Goal: Navigation & Orientation: Understand site structure

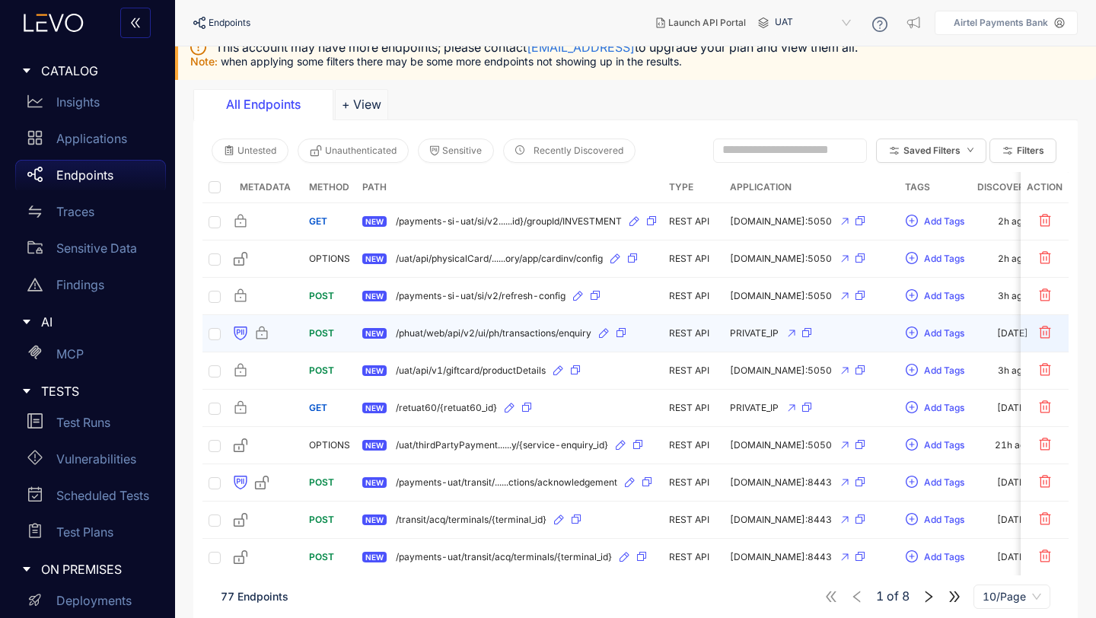
scroll to position [77, 0]
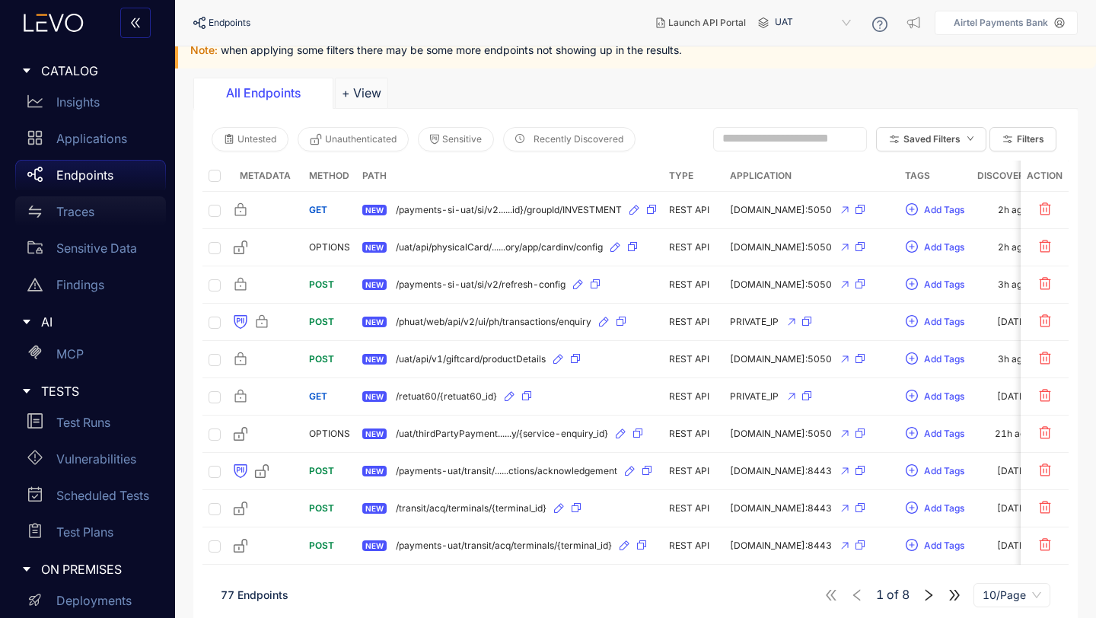
click at [81, 217] on p "Traces" at bounding box center [75, 212] width 38 height 14
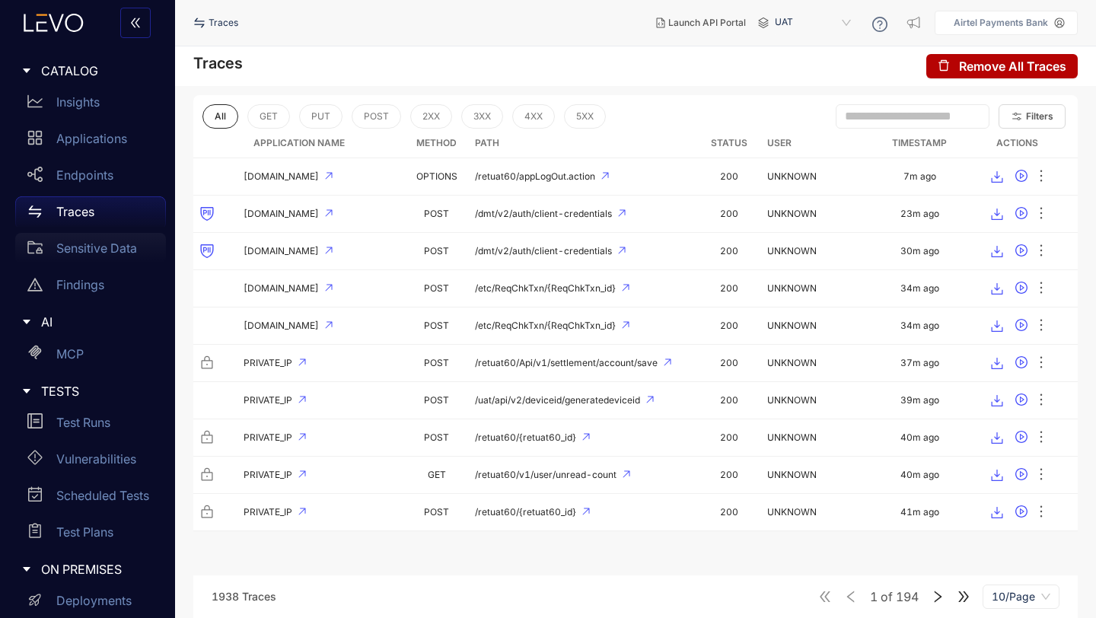
click at [85, 254] on p "Sensitive Data" at bounding box center [96, 248] width 81 height 14
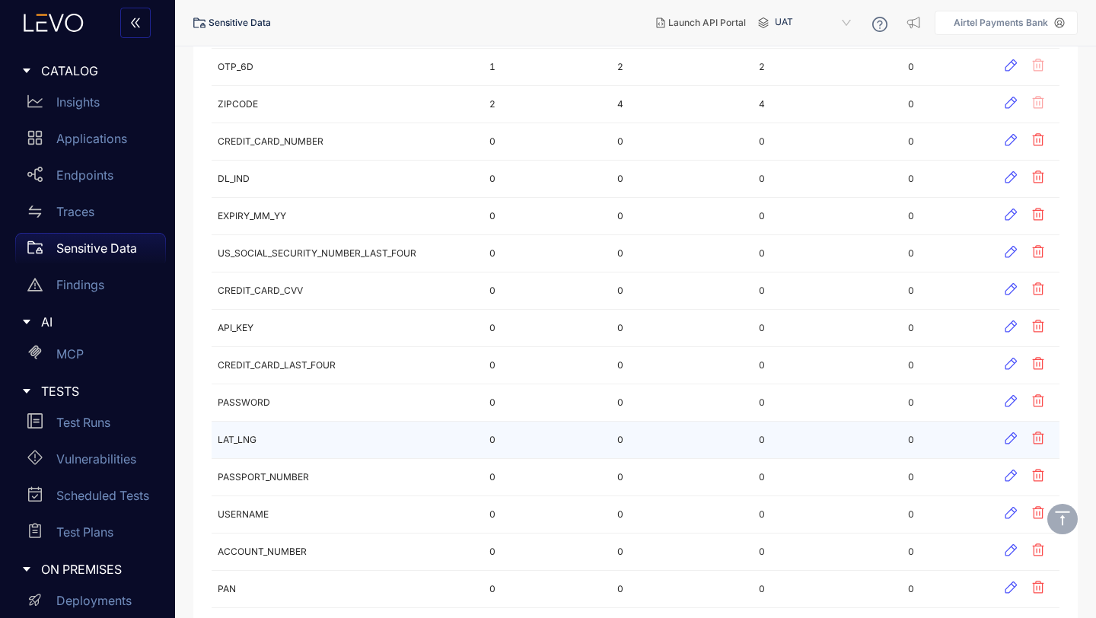
scroll to position [515, 0]
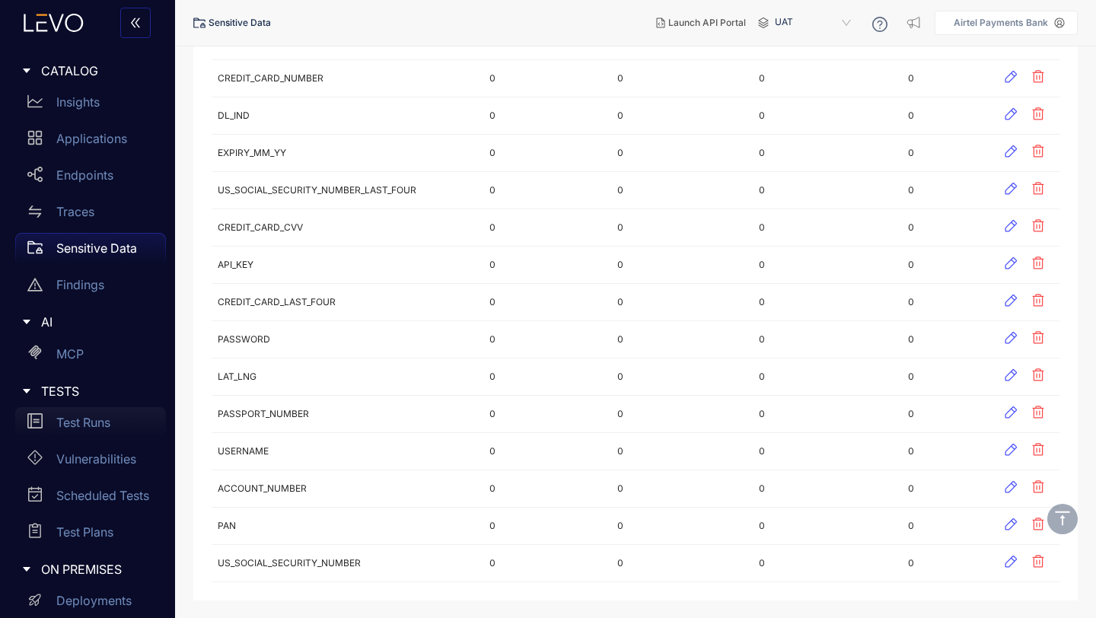
click at [81, 420] on p "Test Runs" at bounding box center [83, 423] width 54 height 14
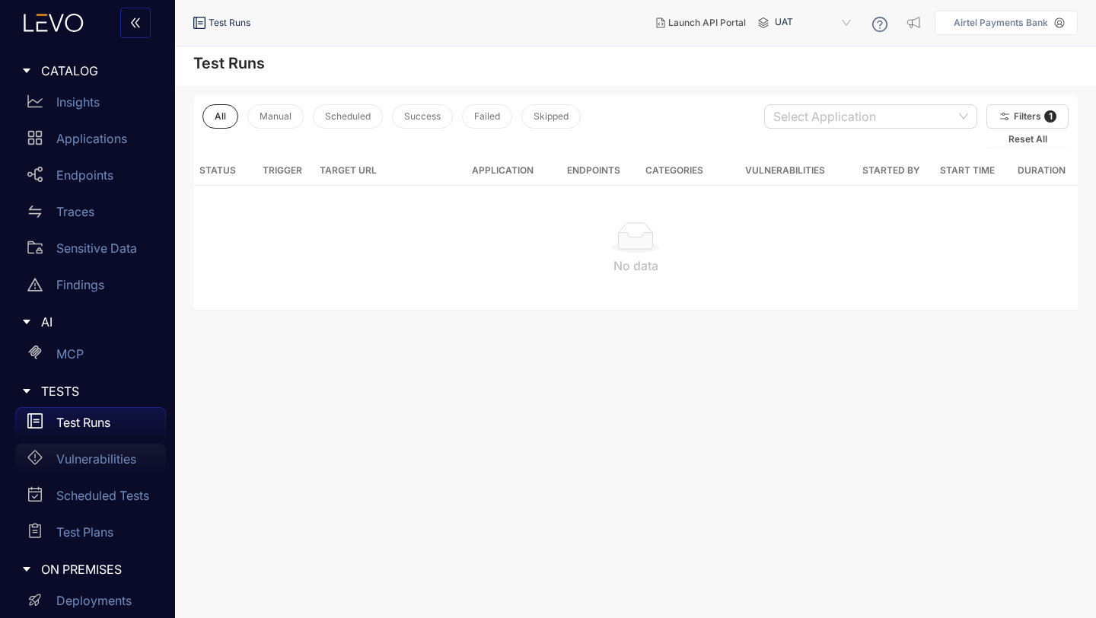
click at [94, 455] on p "Vulnerabilities" at bounding box center [96, 459] width 80 height 14
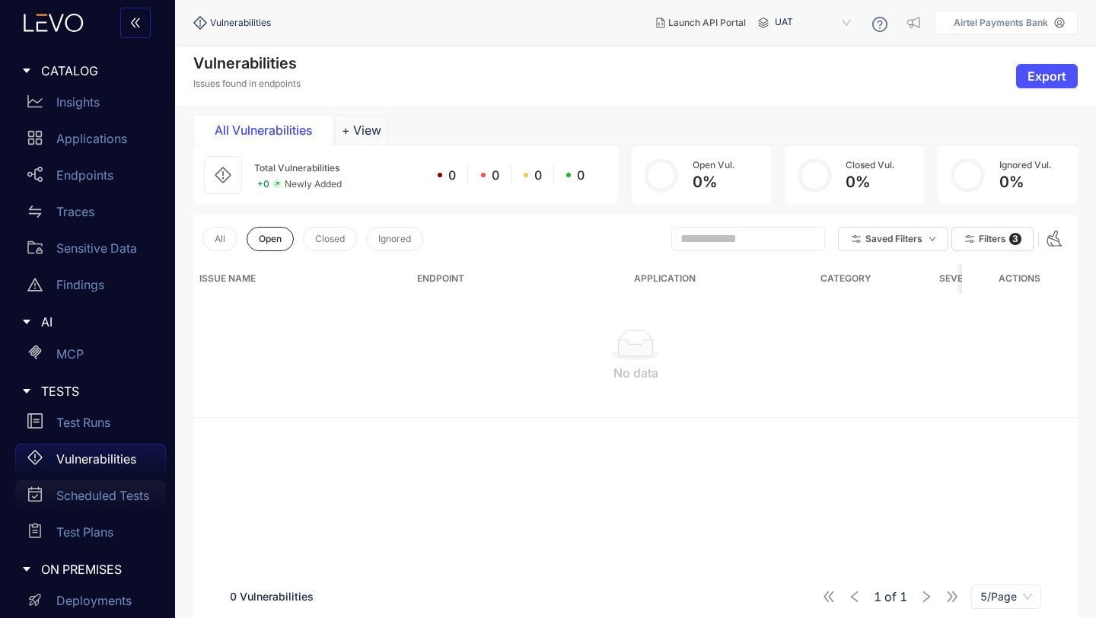
click at [77, 501] on p "Scheduled Tests" at bounding box center [102, 496] width 93 height 14
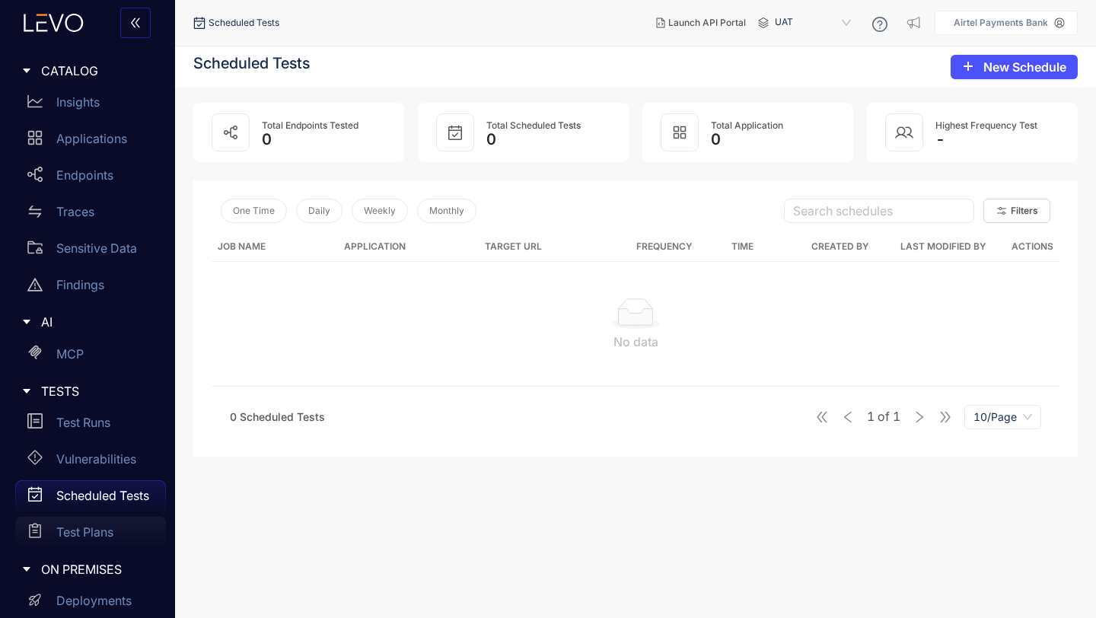
click at [84, 527] on p "Test Plans" at bounding box center [84, 532] width 57 height 14
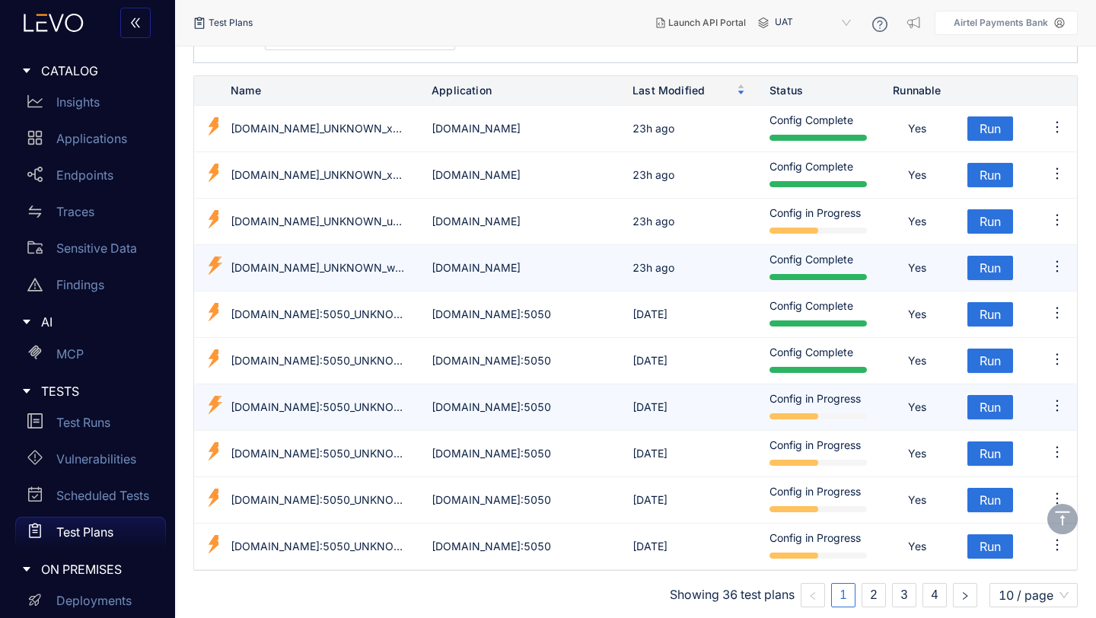
scroll to position [102, 0]
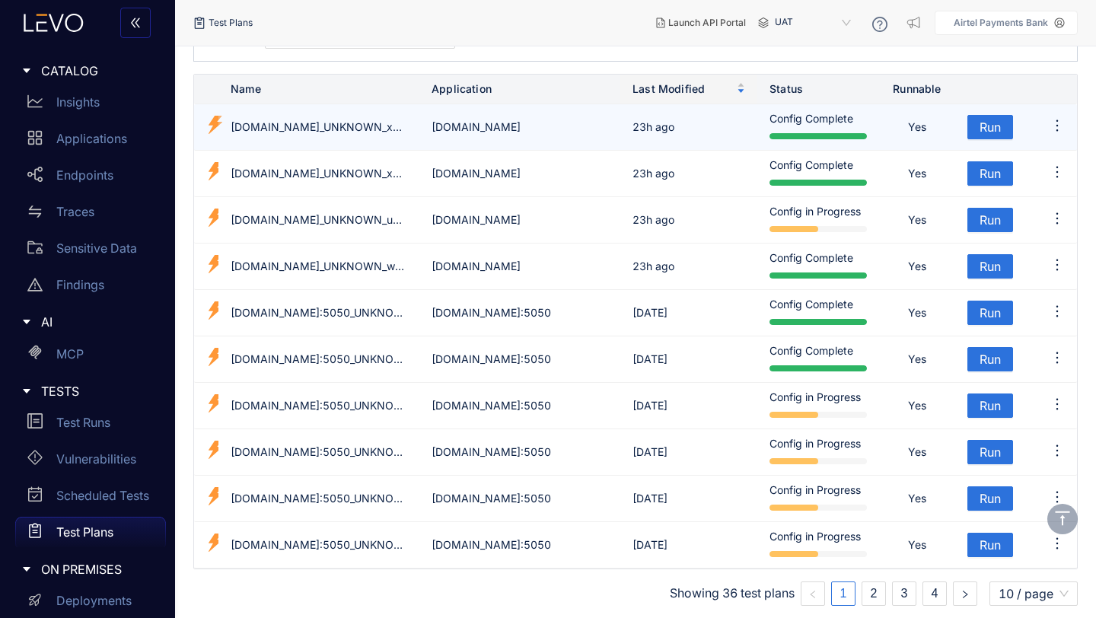
click at [347, 126] on td "apbuat.airtelbank.com_UNKNOWN_xqzhoud" at bounding box center [319, 127] width 201 height 46
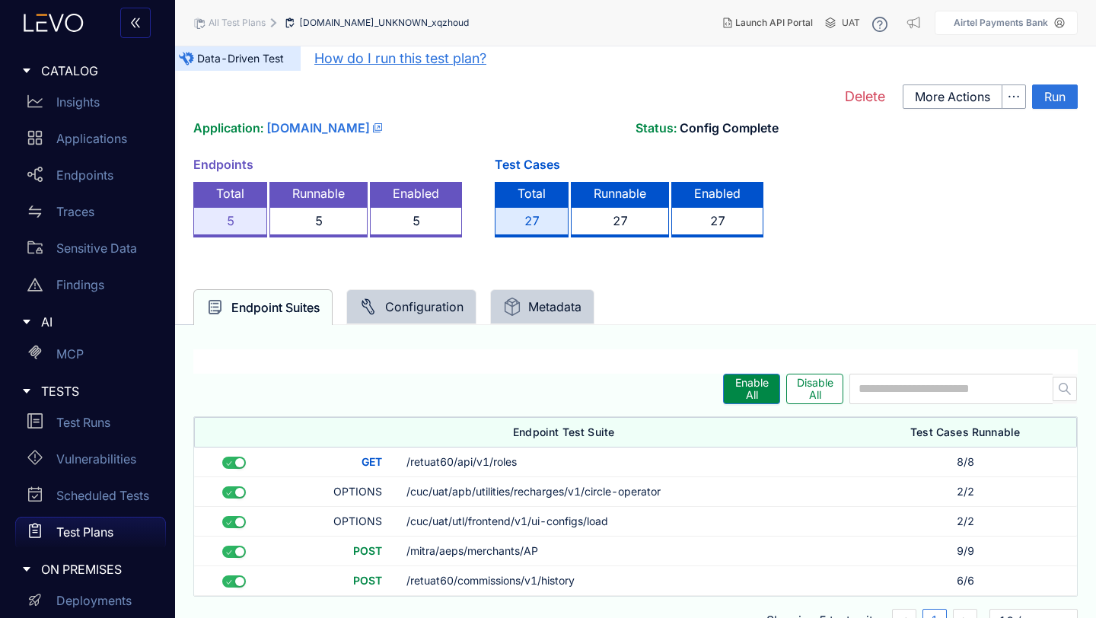
scroll to position [27, 0]
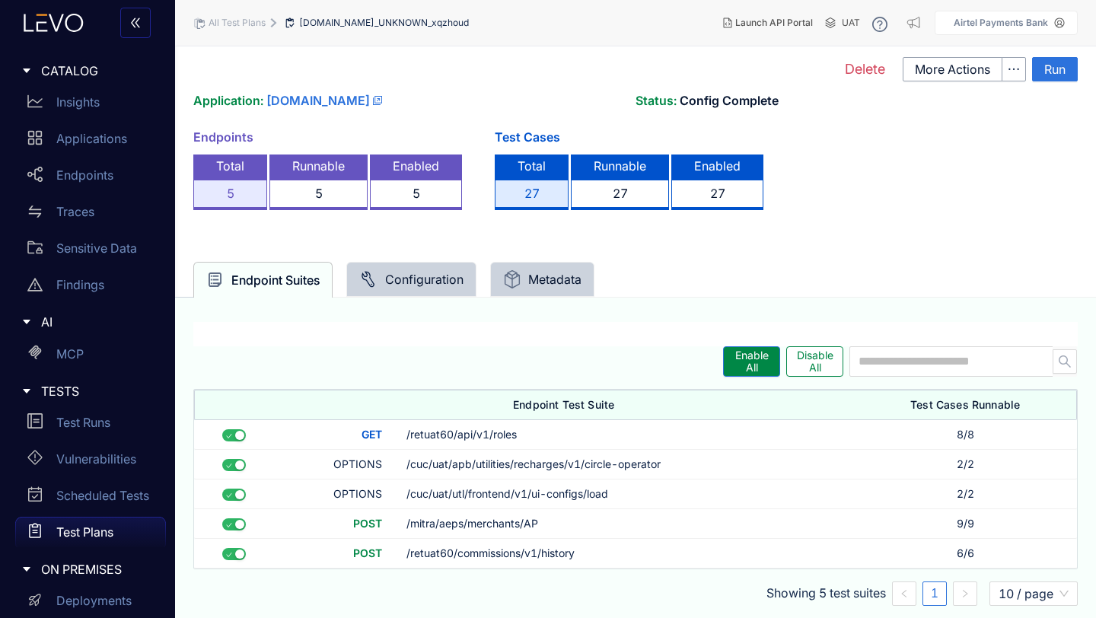
click at [420, 283] on div "Configuration" at bounding box center [411, 279] width 104 height 18
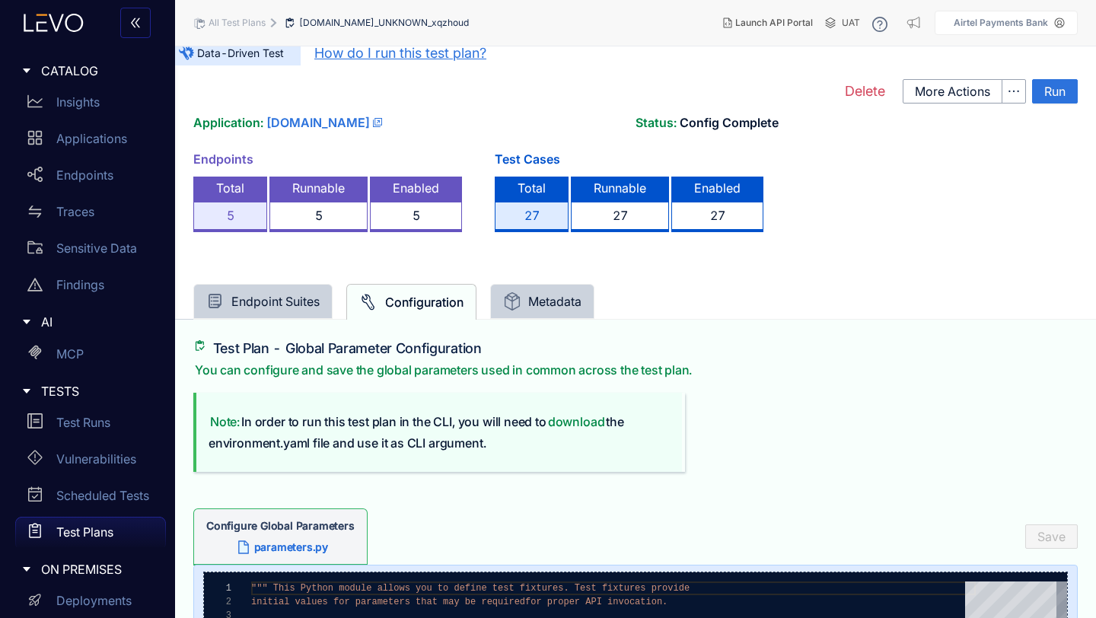
scroll to position [0, 0]
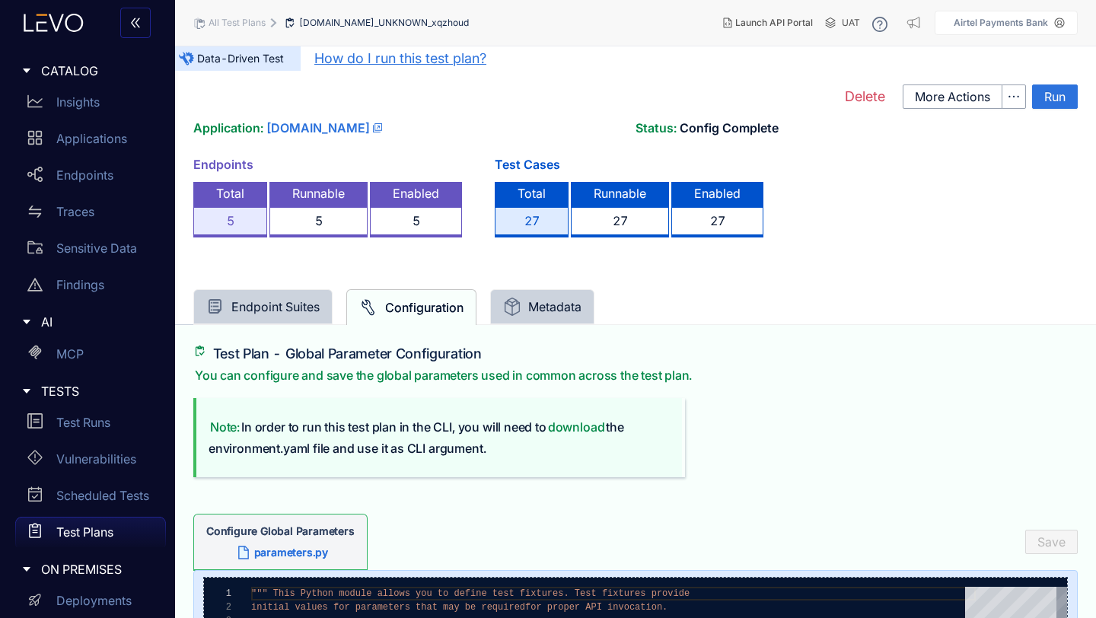
click at [247, 311] on div "Endpoint Suites" at bounding box center [262, 307] width 113 height 18
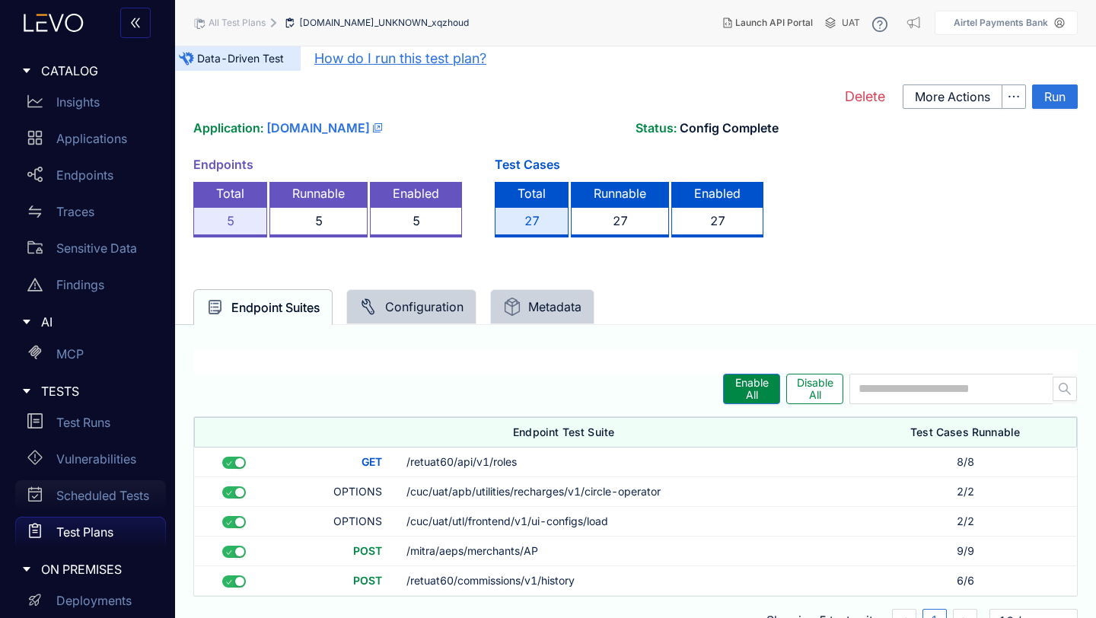
click at [87, 496] on p "Scheduled Tests" at bounding box center [102, 496] width 93 height 14
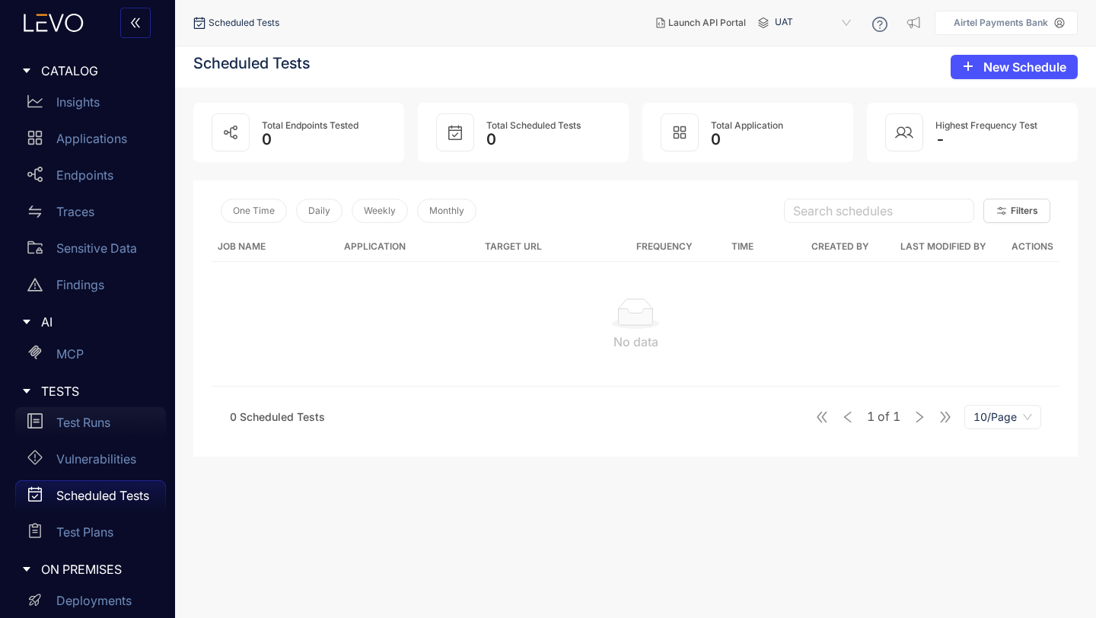
click at [82, 428] on p "Test Runs" at bounding box center [83, 423] width 54 height 14
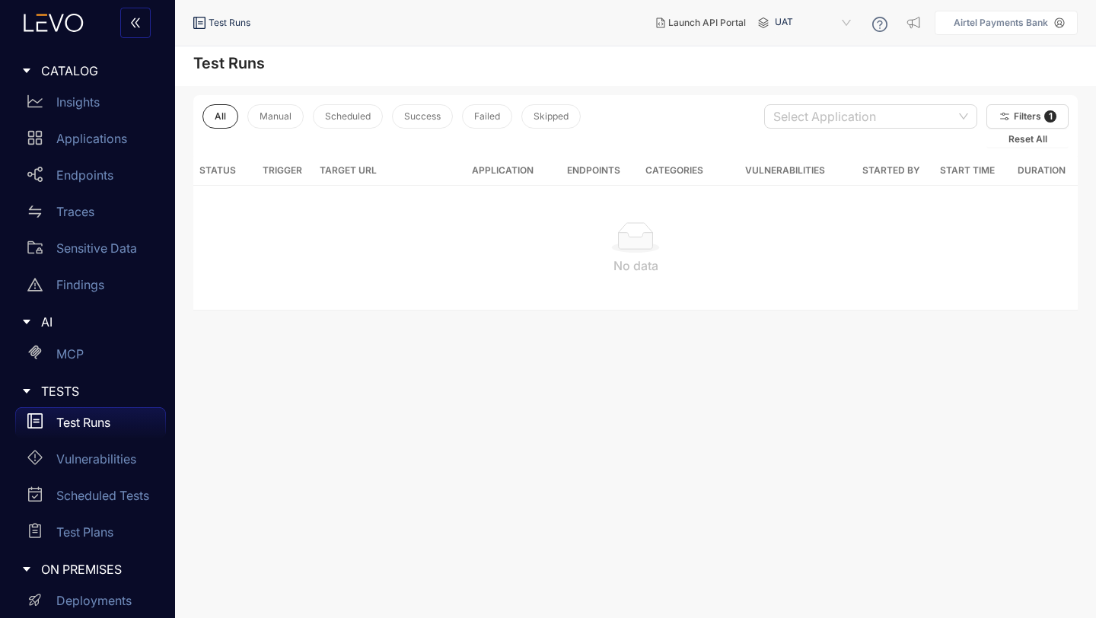
click at [82, 428] on p "Test Runs" at bounding box center [83, 423] width 54 height 14
click at [1023, 112] on span "Filters" at bounding box center [1027, 116] width 27 height 11
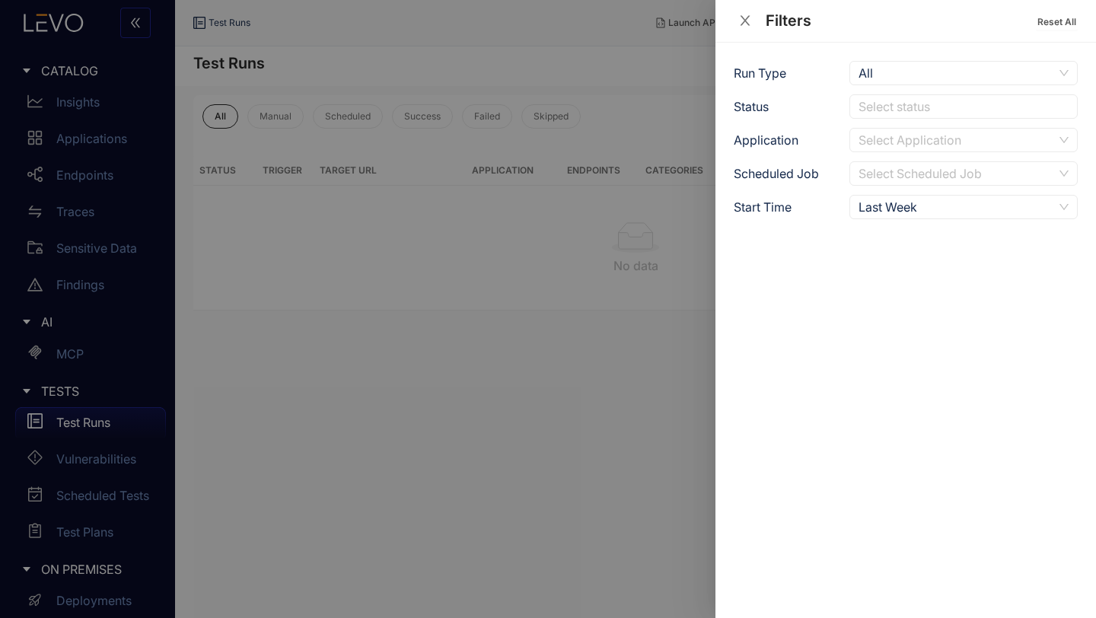
click at [743, 21] on icon "close" at bounding box center [746, 21] width 14 height 14
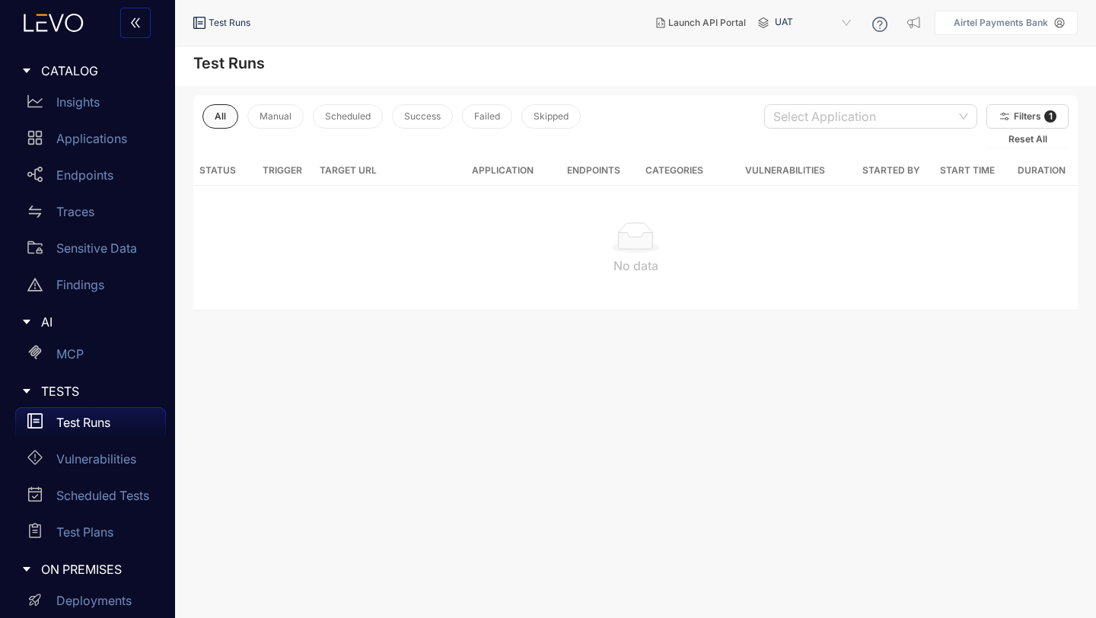
click at [216, 114] on span "All" at bounding box center [220, 116] width 11 height 11
click at [78, 147] on div "Applications" at bounding box center [90, 138] width 151 height 30
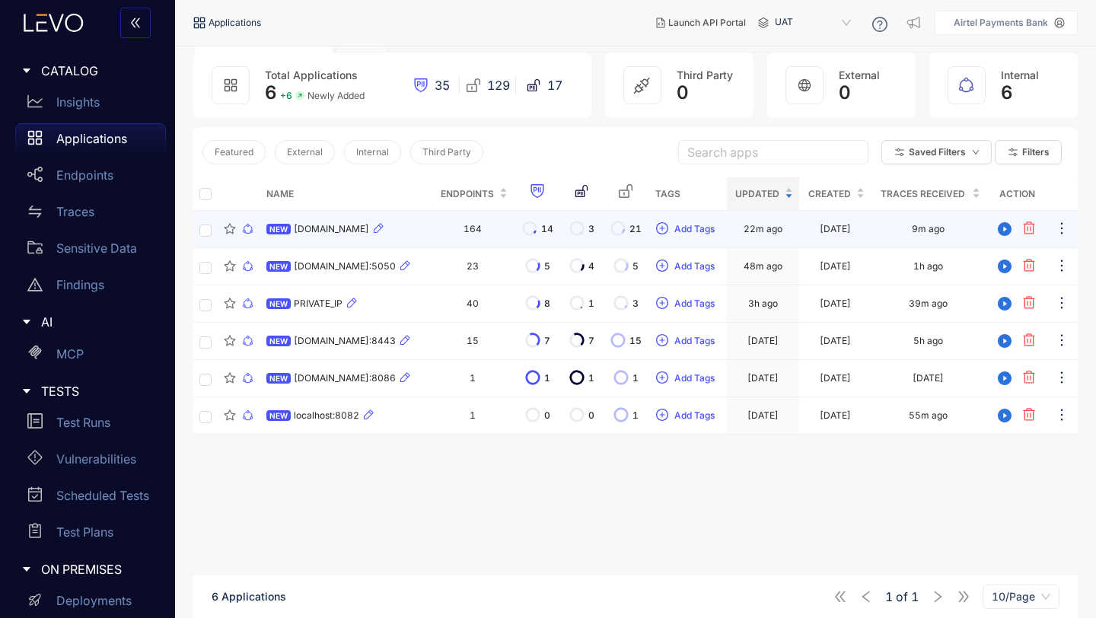
scroll to position [97, 0]
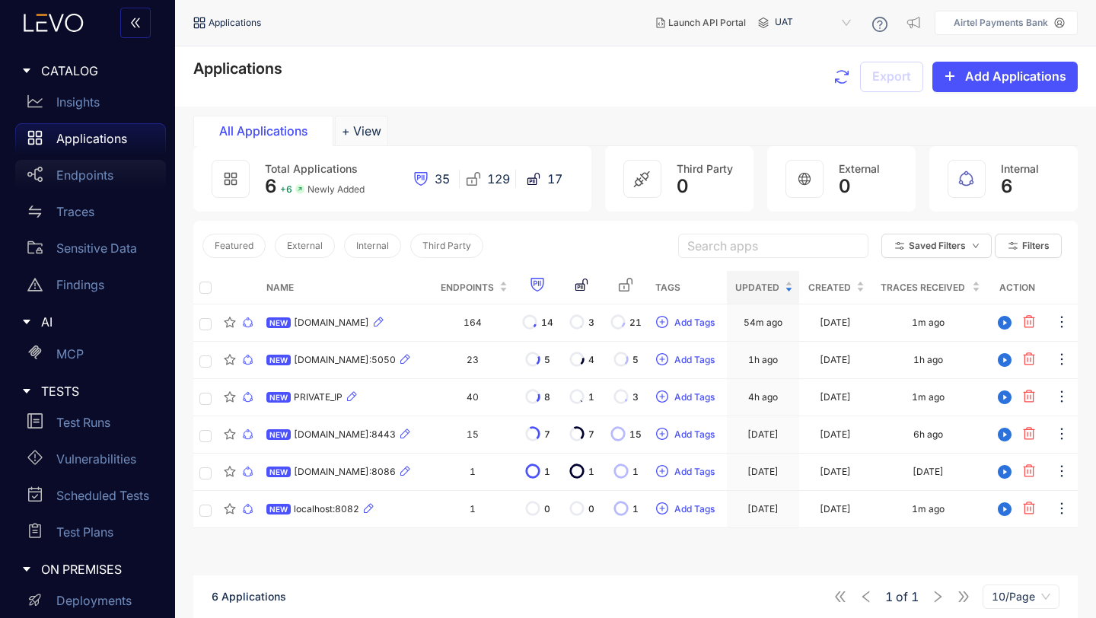
click at [81, 172] on p "Endpoints" at bounding box center [84, 175] width 57 height 14
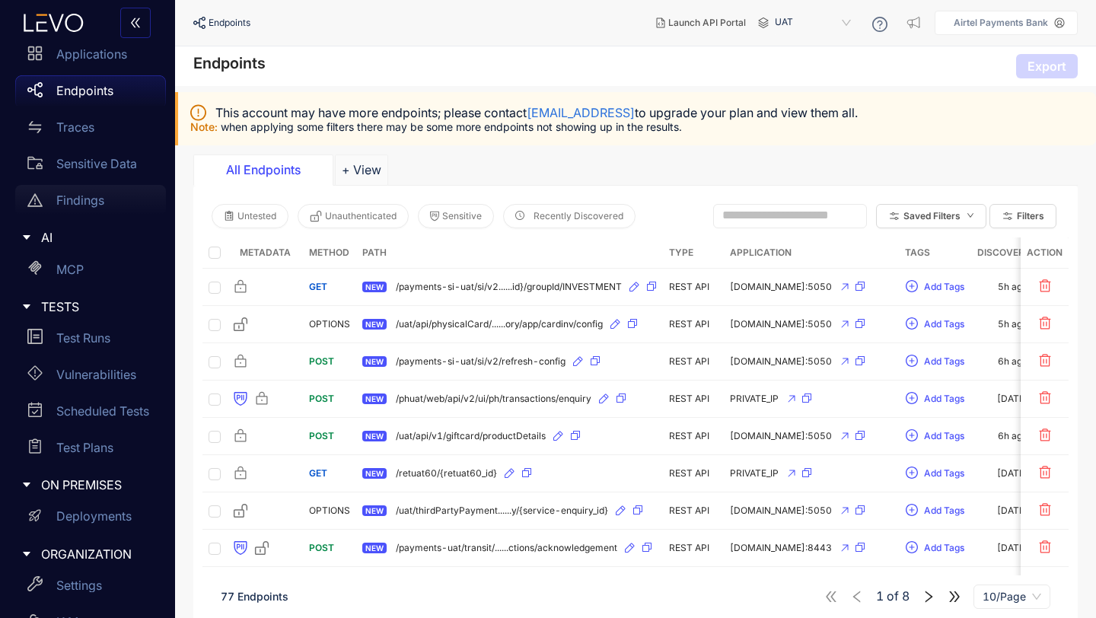
scroll to position [116, 0]
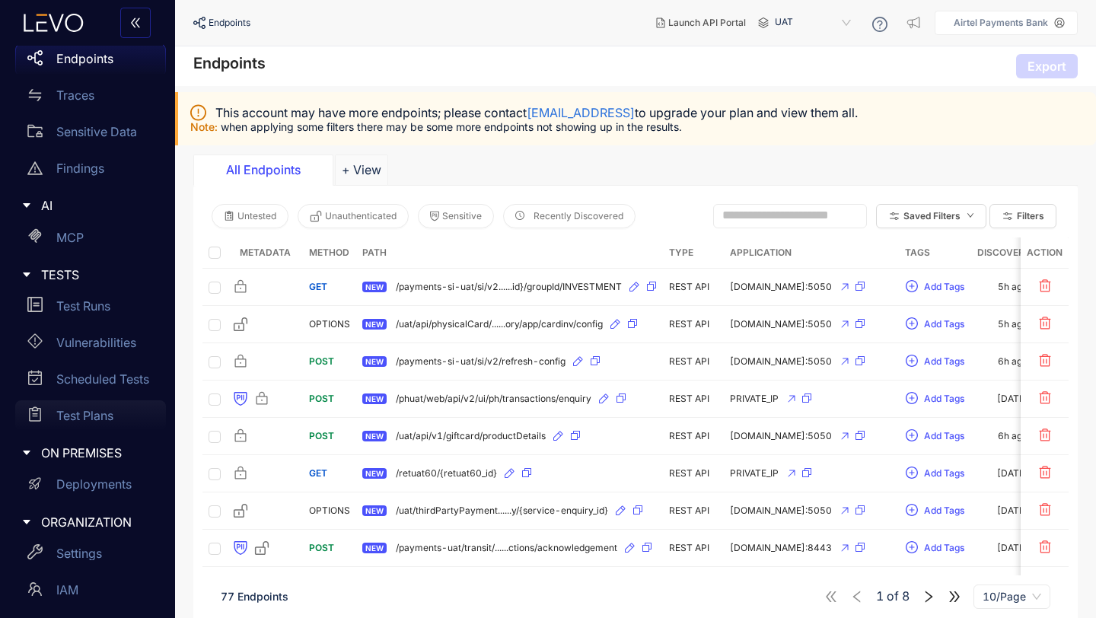
click at [99, 411] on p "Test Plans" at bounding box center [84, 416] width 57 height 14
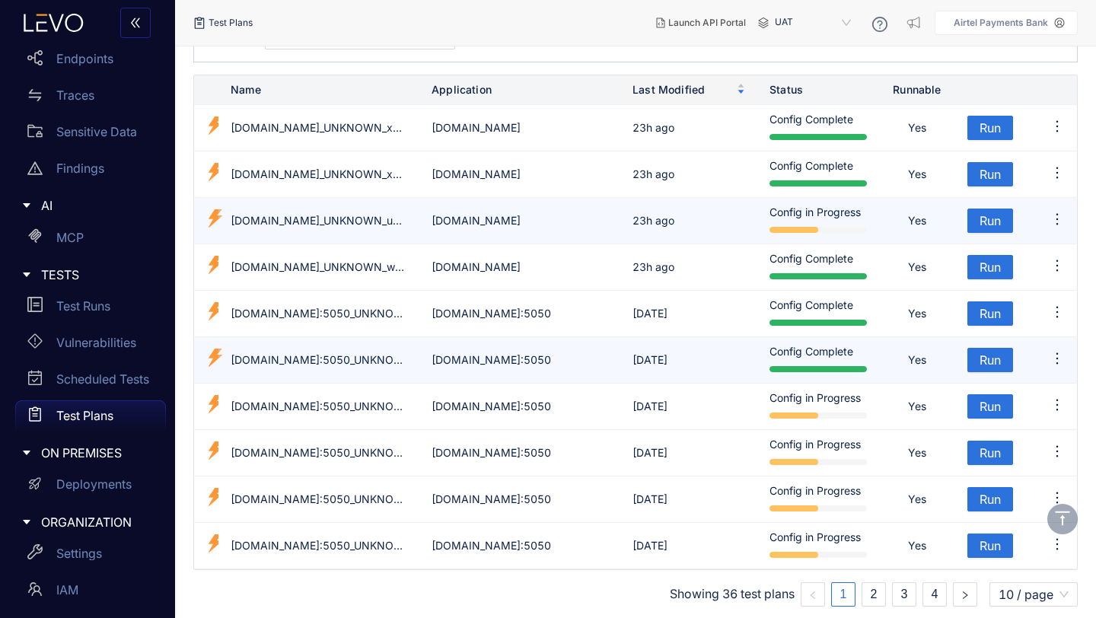
scroll to position [102, 0]
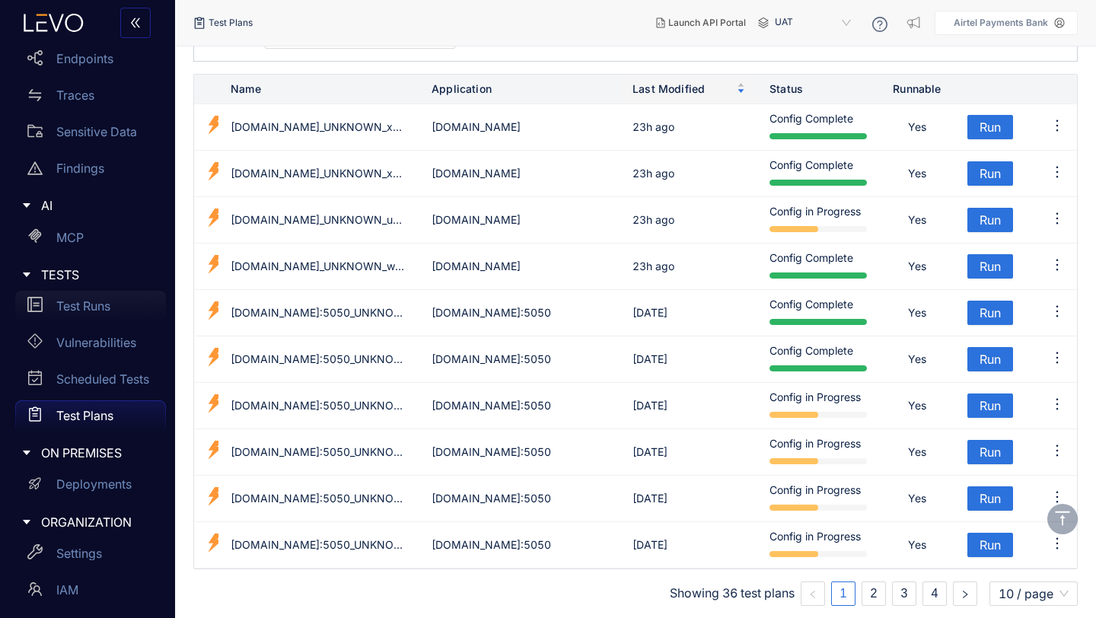
click at [101, 305] on p "Test Runs" at bounding box center [83, 306] width 54 height 14
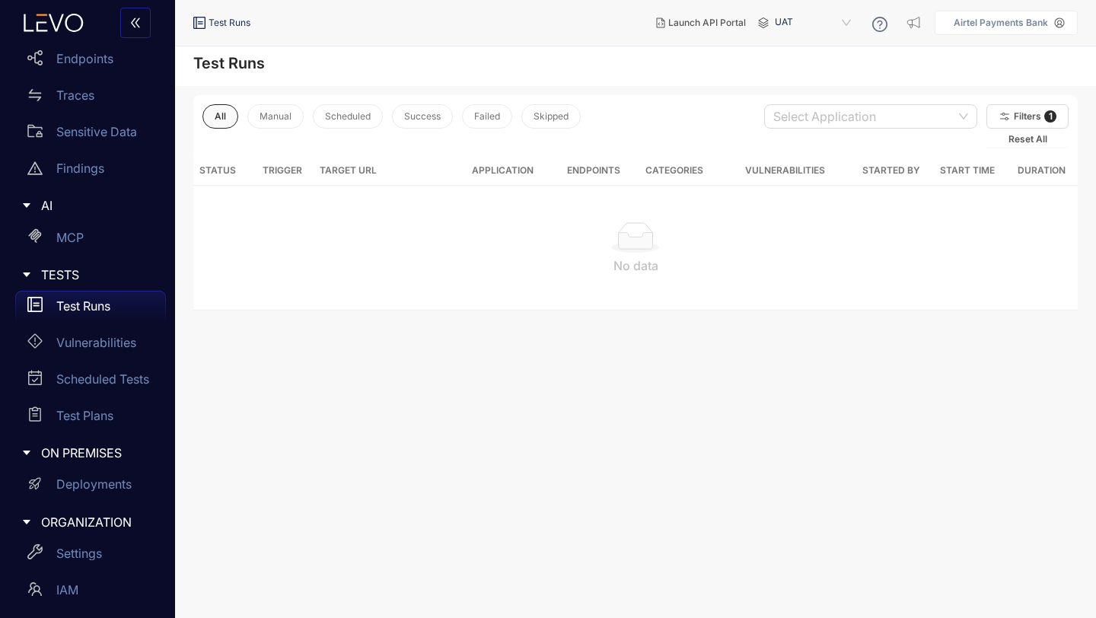
click at [226, 119] on button "All" at bounding box center [221, 116] width 36 height 24
click at [1036, 110] on button "Filters 1" at bounding box center [1028, 116] width 82 height 24
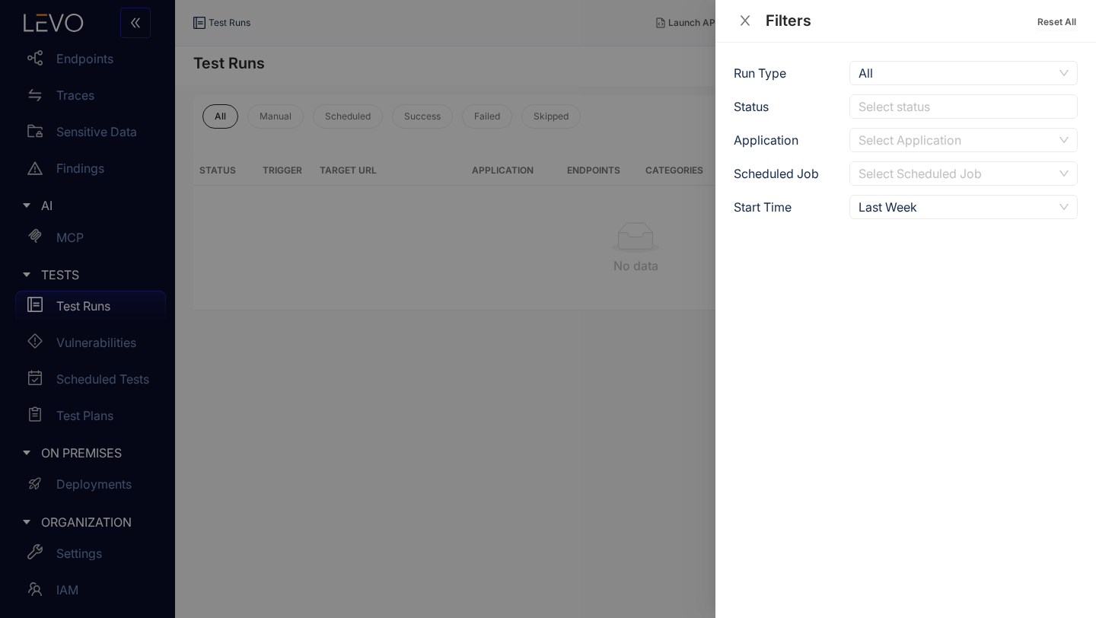
click at [747, 18] on icon "close" at bounding box center [746, 21] width 14 height 14
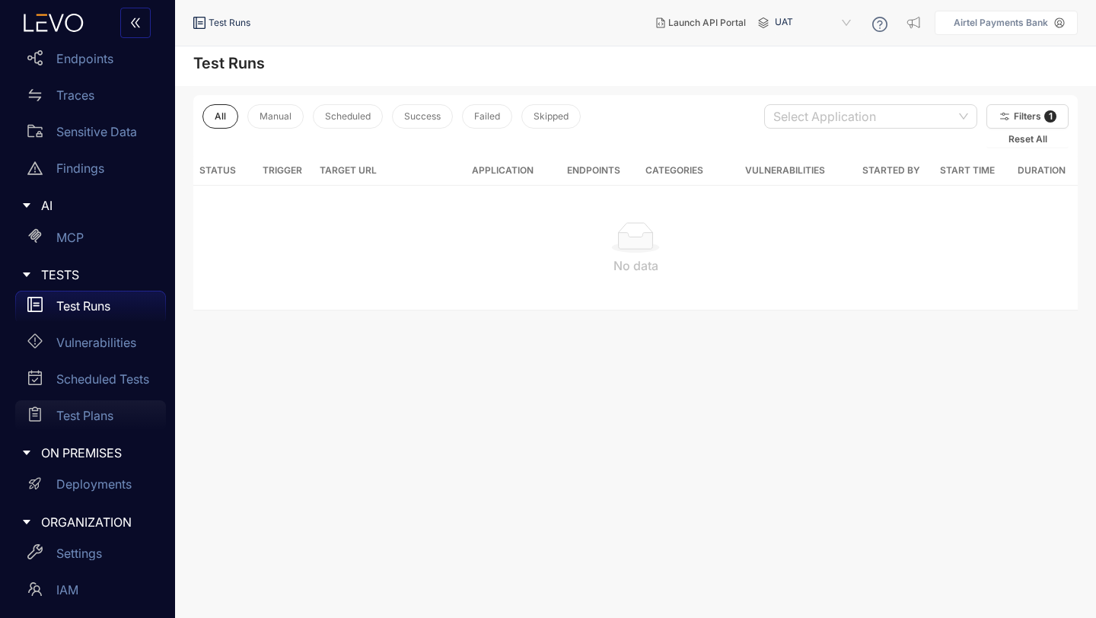
click at [89, 419] on p "Test Plans" at bounding box center [84, 416] width 57 height 14
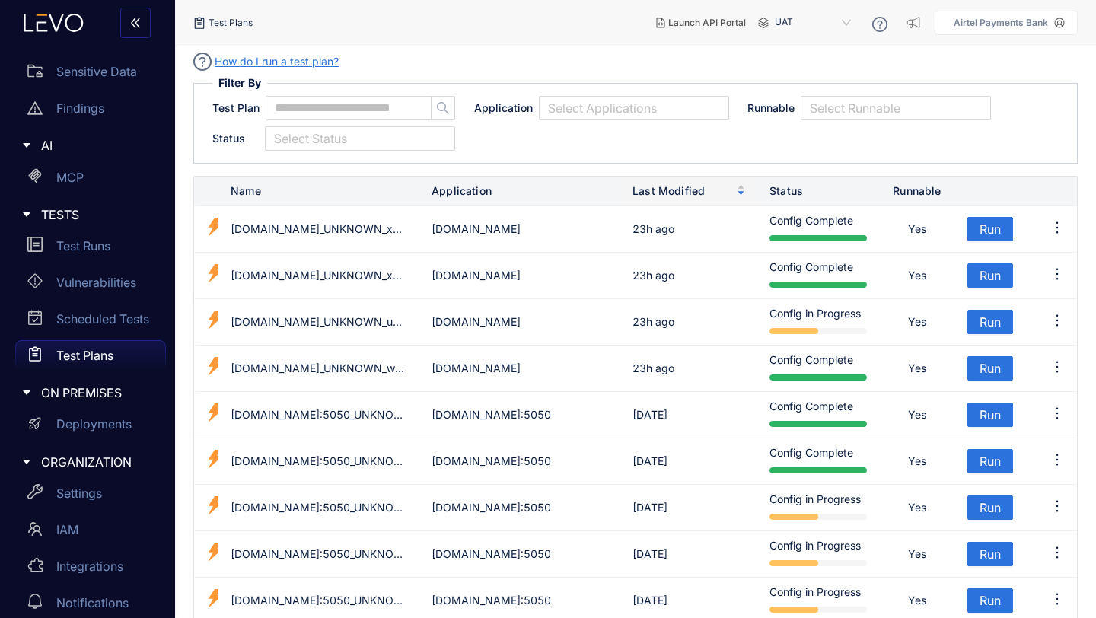
scroll to position [192, 0]
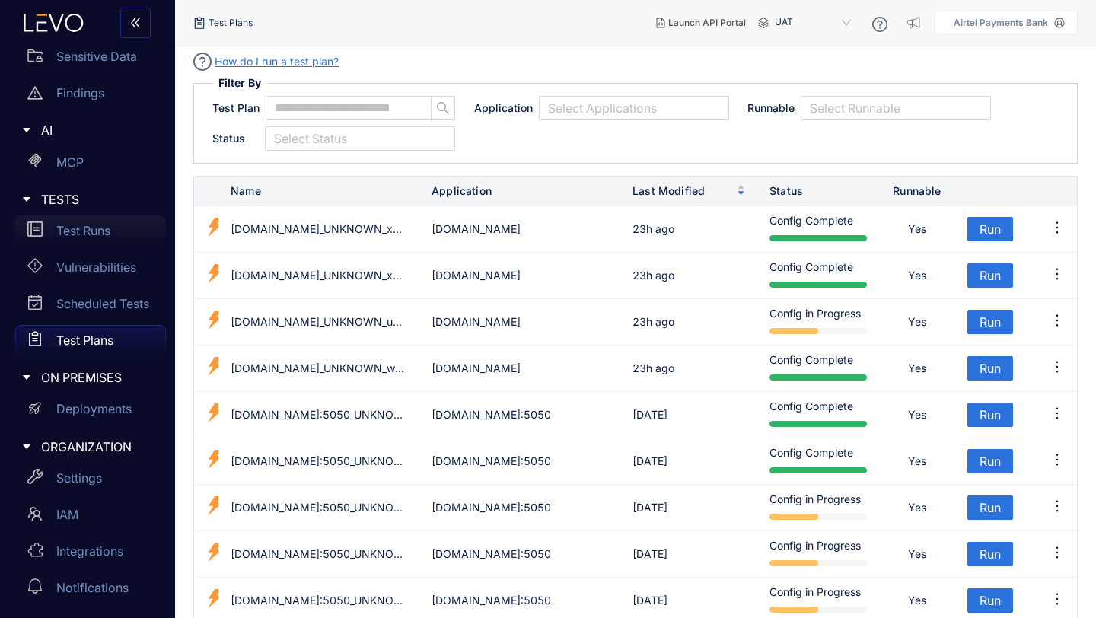
click at [94, 233] on p "Test Runs" at bounding box center [83, 231] width 54 height 14
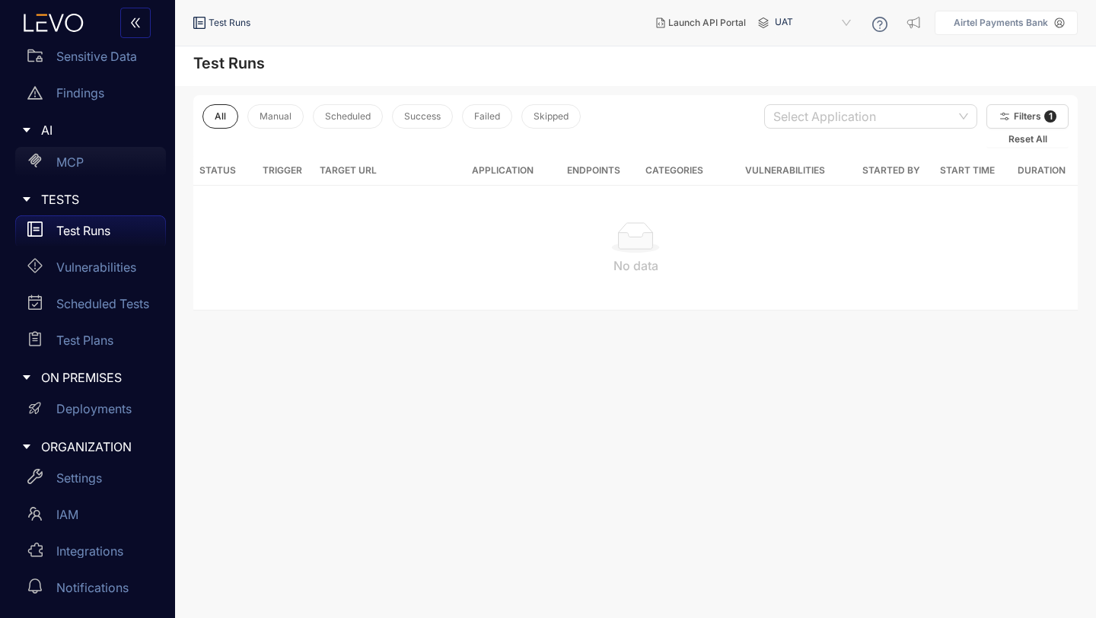
click at [79, 162] on p "MCP" at bounding box center [69, 162] width 27 height 14
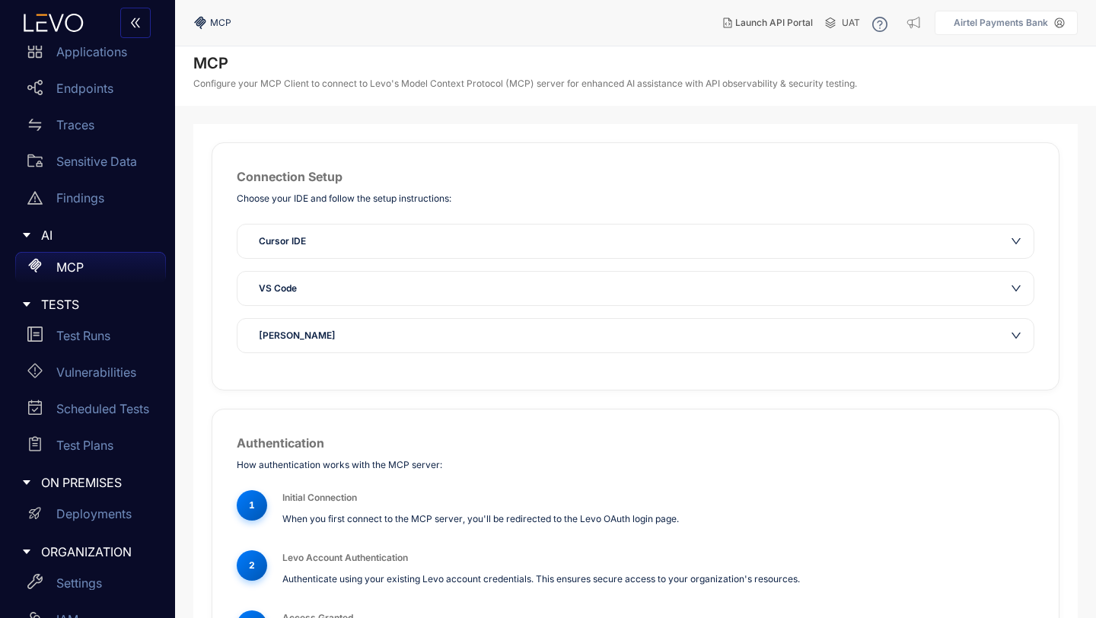
scroll to position [83, 0]
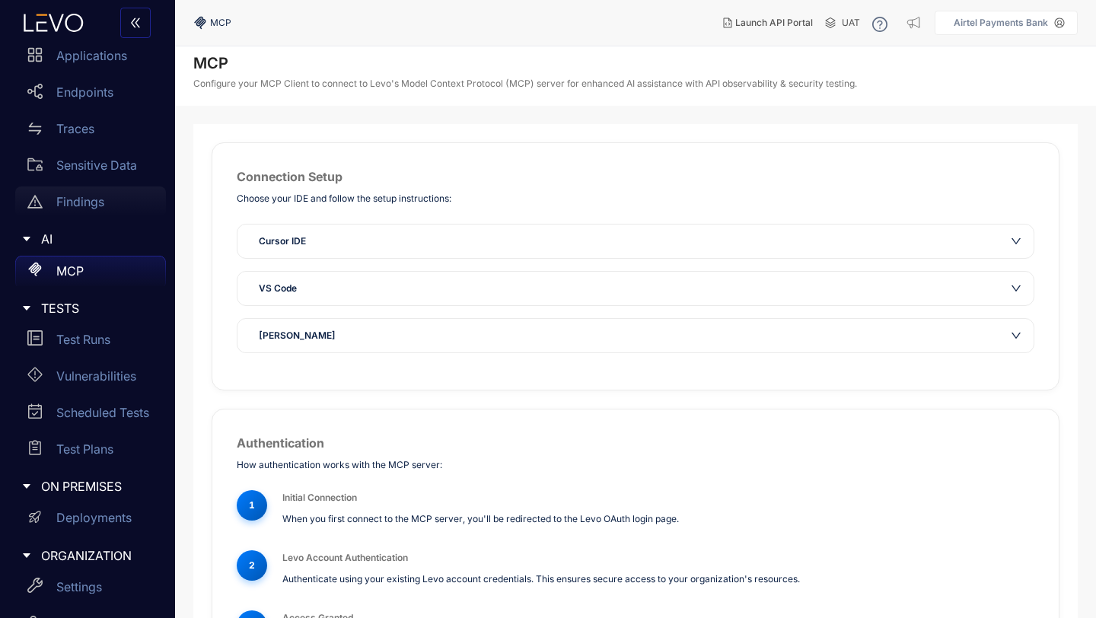
click at [97, 203] on p "Findings" at bounding box center [80, 202] width 48 height 14
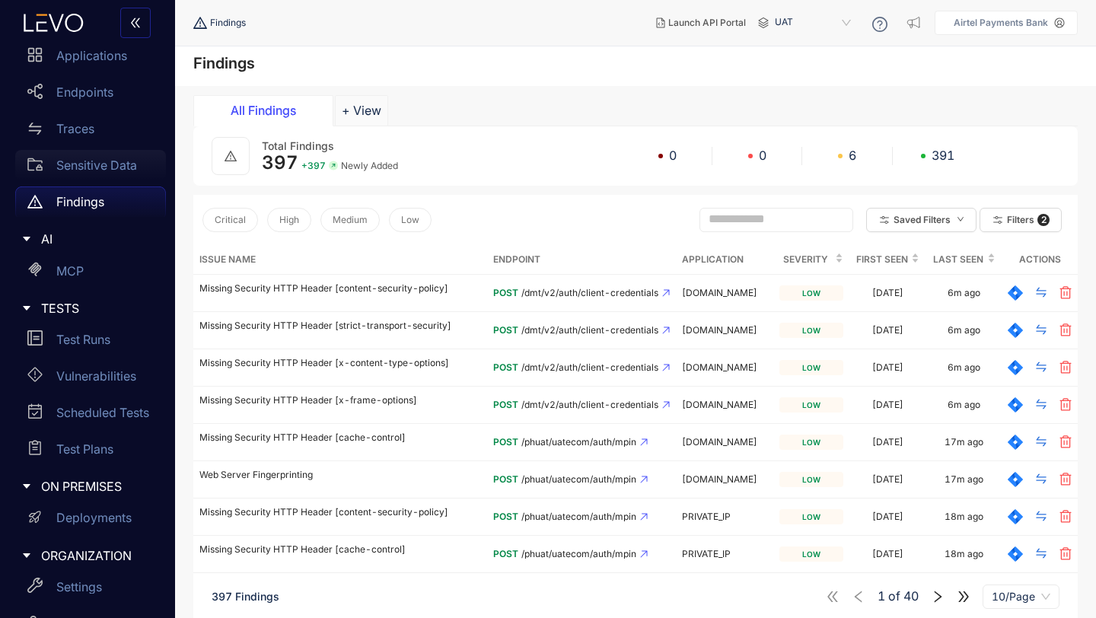
click at [97, 171] on p "Sensitive Data" at bounding box center [96, 165] width 81 height 14
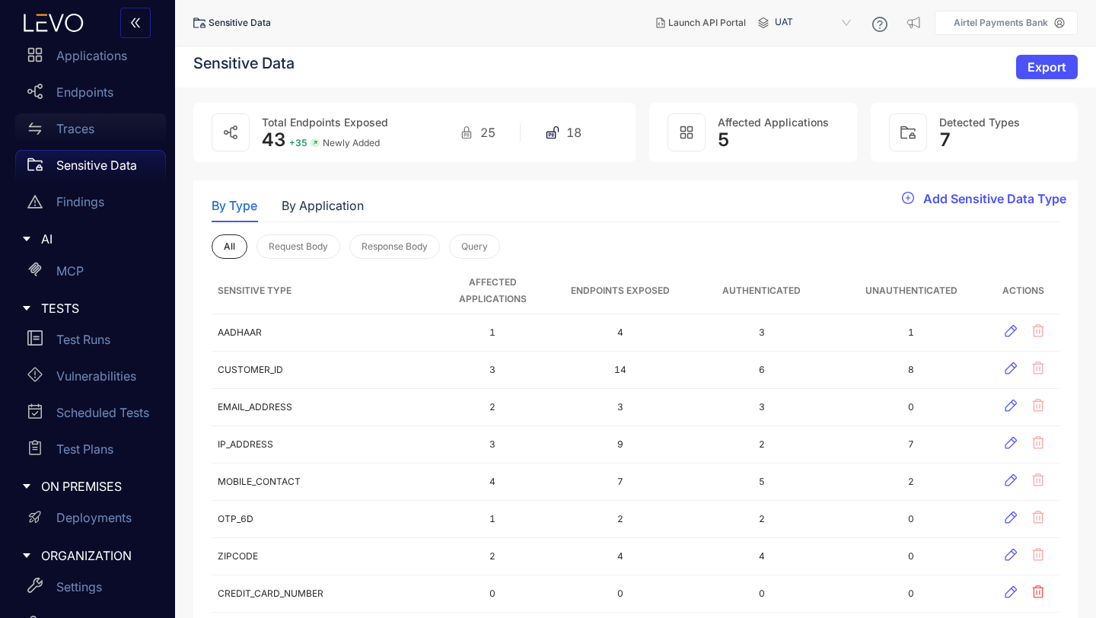
click at [90, 138] on div "Traces" at bounding box center [90, 128] width 151 height 30
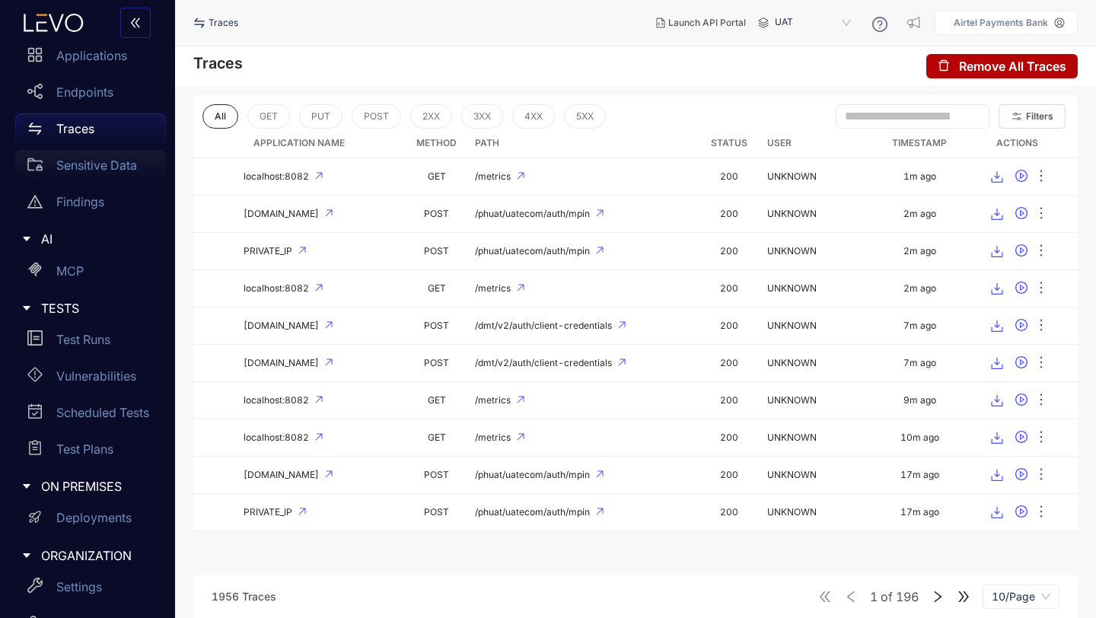
click at [113, 164] on p "Sensitive Data" at bounding box center [96, 165] width 81 height 14
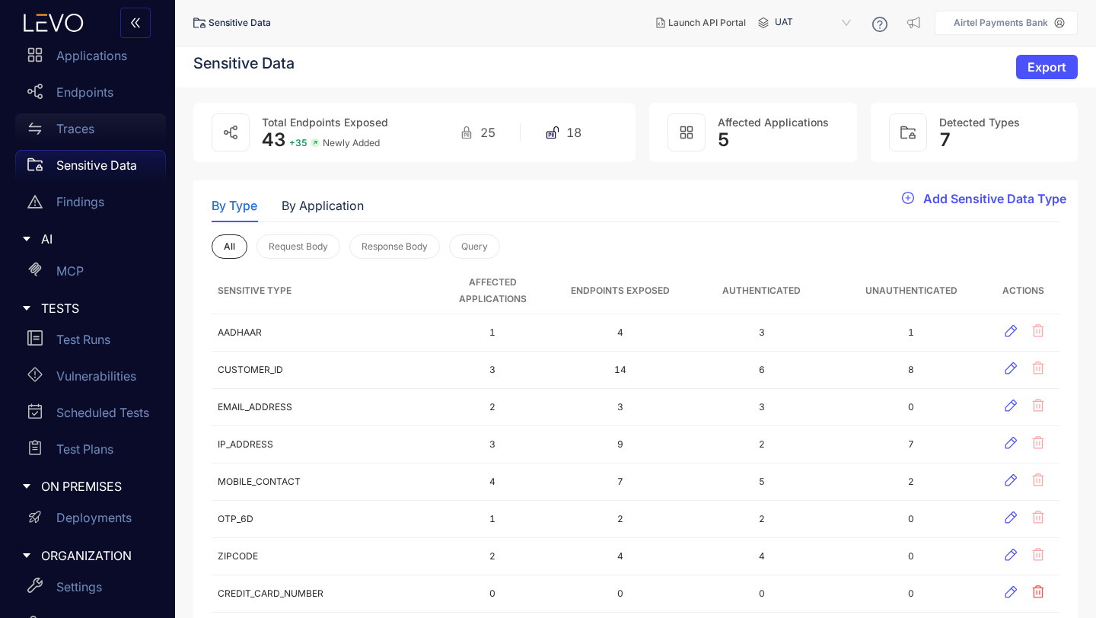
click at [103, 136] on div "Traces" at bounding box center [90, 128] width 151 height 30
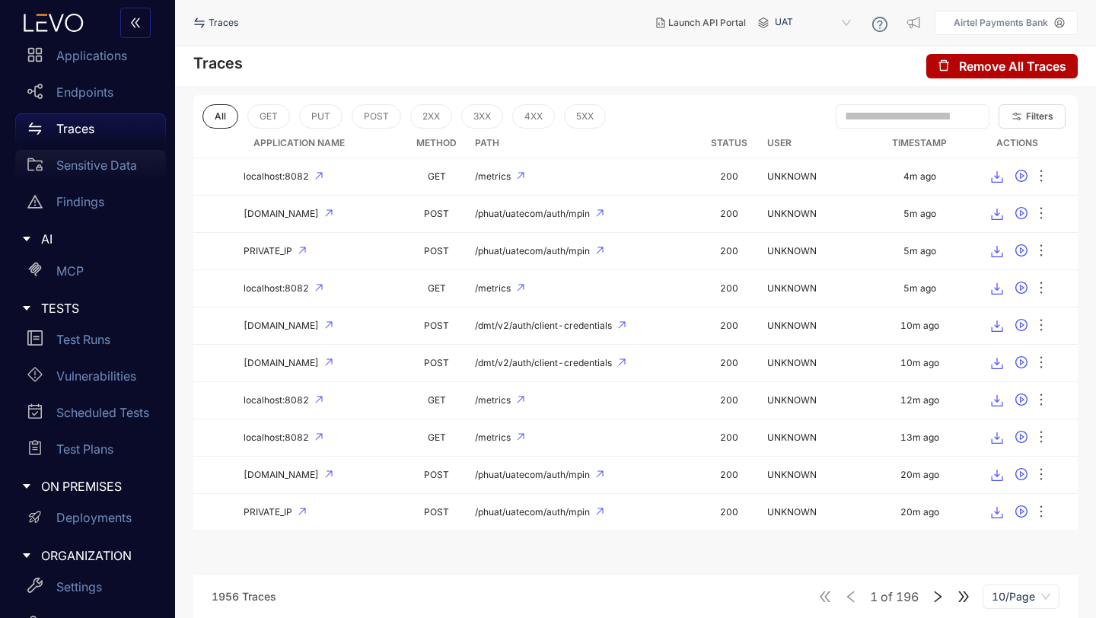
click at [96, 160] on p "Sensitive Data" at bounding box center [96, 165] width 81 height 14
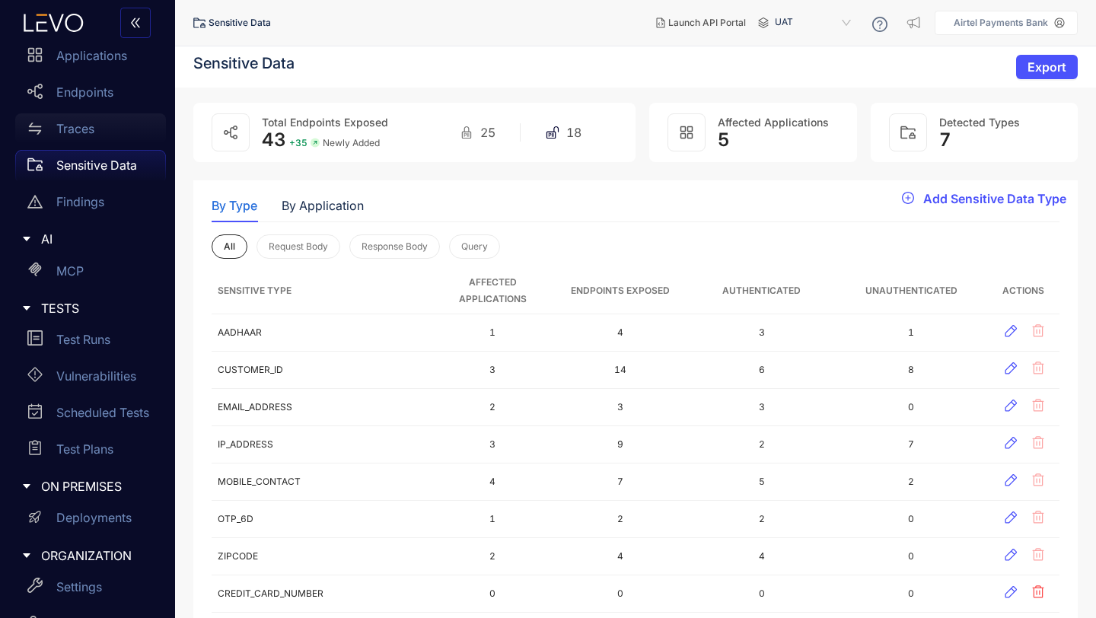
click at [86, 129] on p "Traces" at bounding box center [75, 129] width 38 height 14
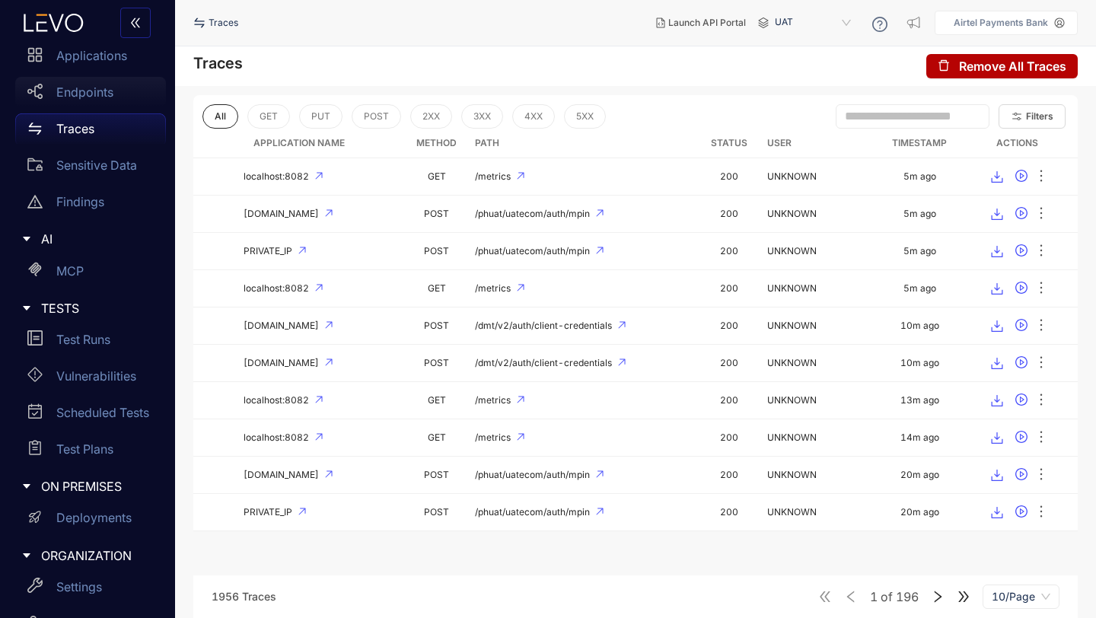
click at [86, 95] on p "Endpoints" at bounding box center [84, 92] width 57 height 14
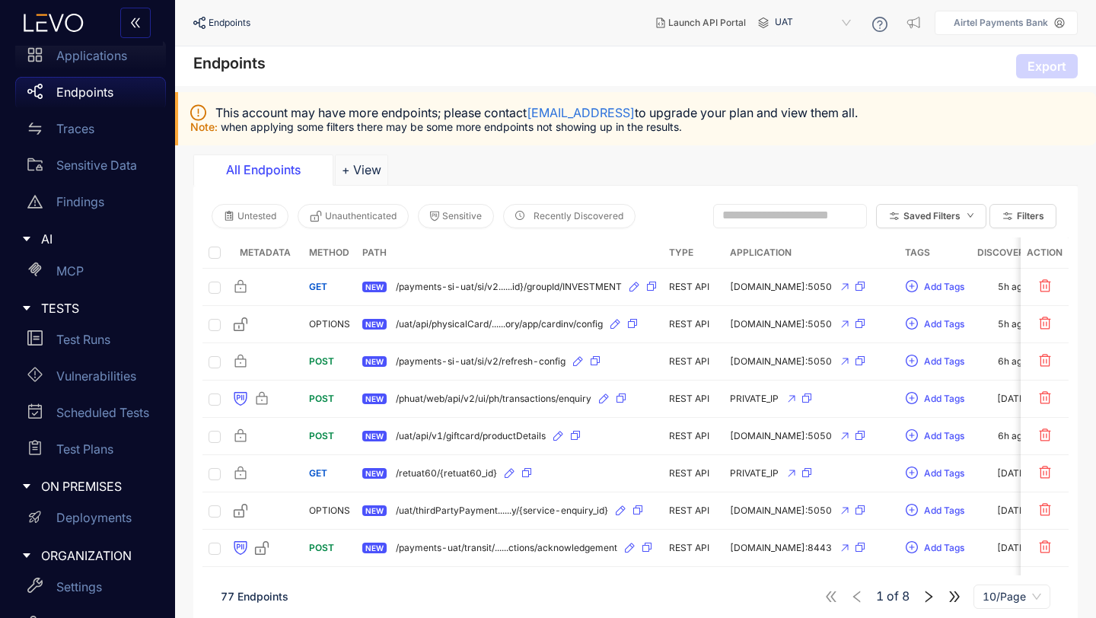
click at [85, 59] on p "Applications" at bounding box center [91, 56] width 71 height 14
